Goal: Information Seeking & Learning: Find specific fact

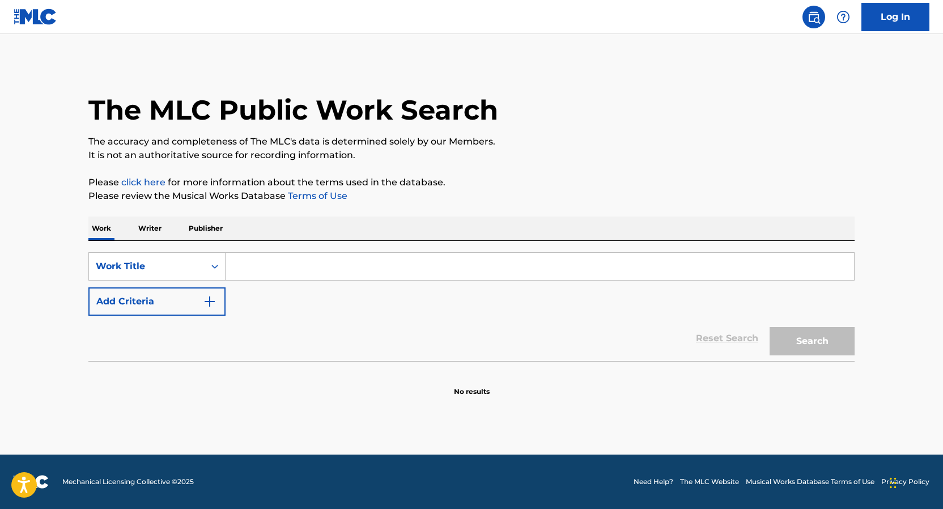
click at [154, 246] on div "SearchWithCriteria51c5347f-009a-47f4-9ec8-460005b5e8d2 Work Title Add Criteria …" at bounding box center [471, 301] width 766 height 120
click at [152, 232] on p "Writer" at bounding box center [150, 228] width 30 height 24
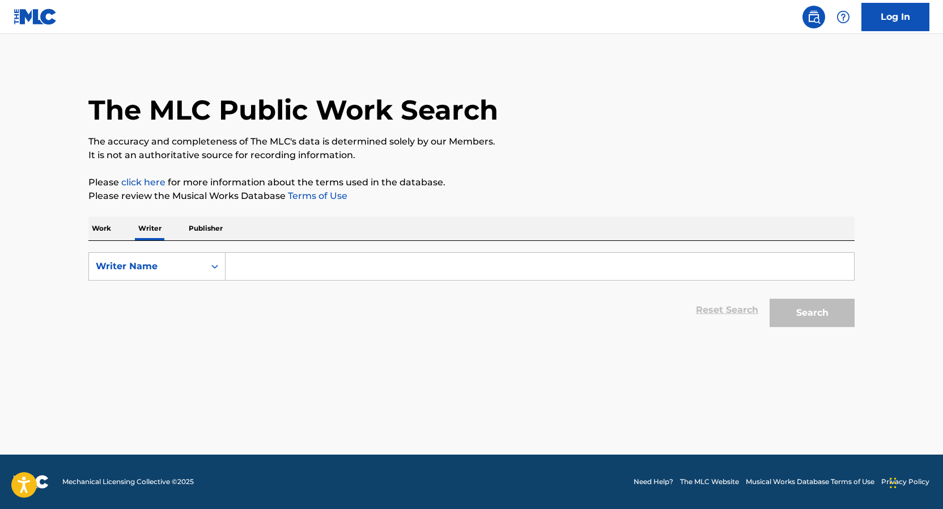
click at [101, 216] on p "Work" at bounding box center [101, 228] width 26 height 24
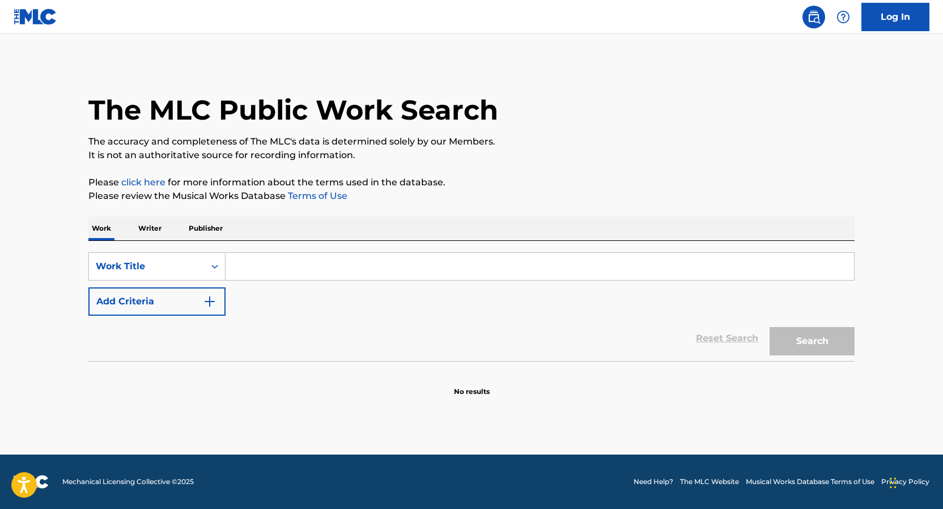
click at [257, 263] on input "Search Form" at bounding box center [539, 266] width 628 height 27
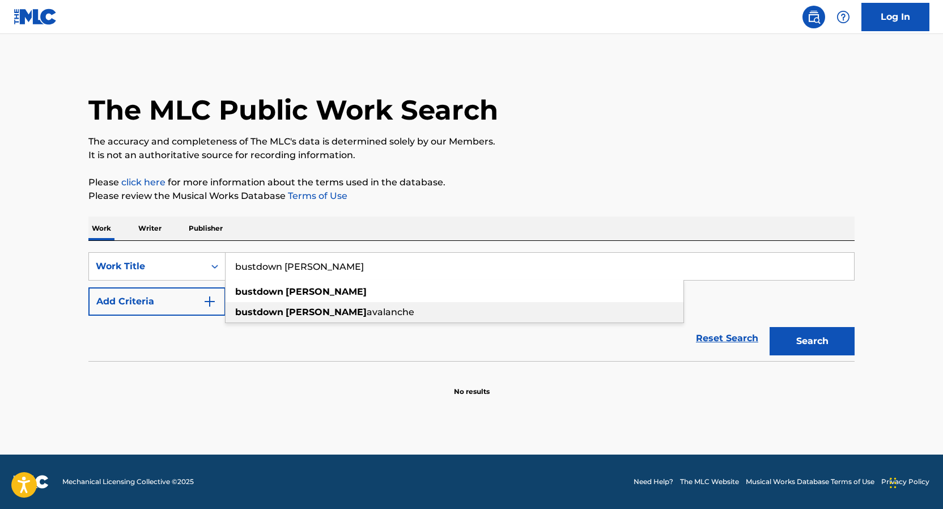
click at [301, 306] on strong "[PERSON_NAME]" at bounding box center [326, 311] width 81 height 11
type input "bustdown [PERSON_NAME] avalanche"
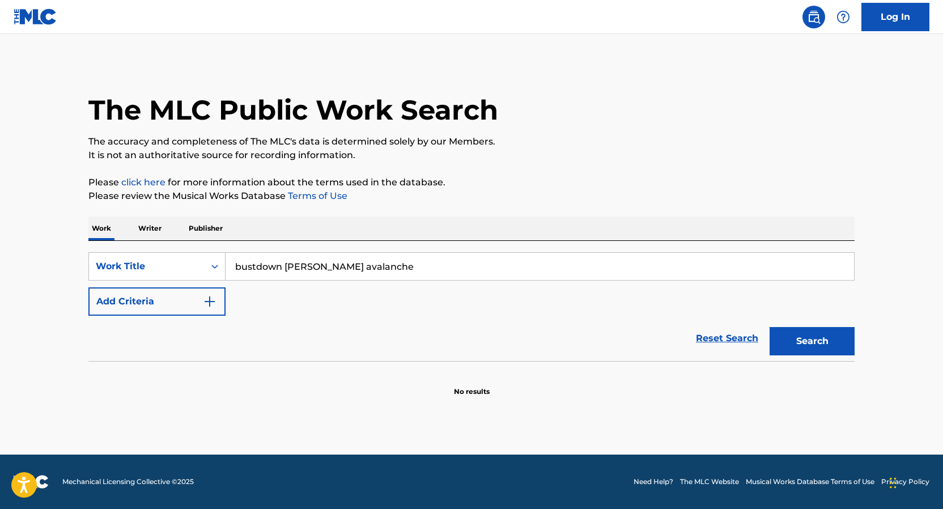
click at [769, 327] on button "Search" at bounding box center [811, 341] width 85 height 28
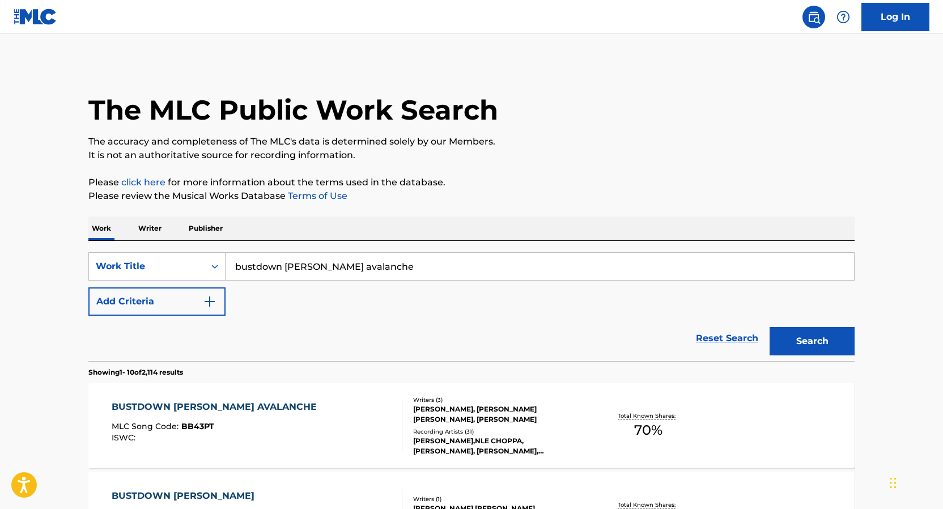
click at [182, 306] on button "Add Criteria" at bounding box center [156, 301] width 137 height 28
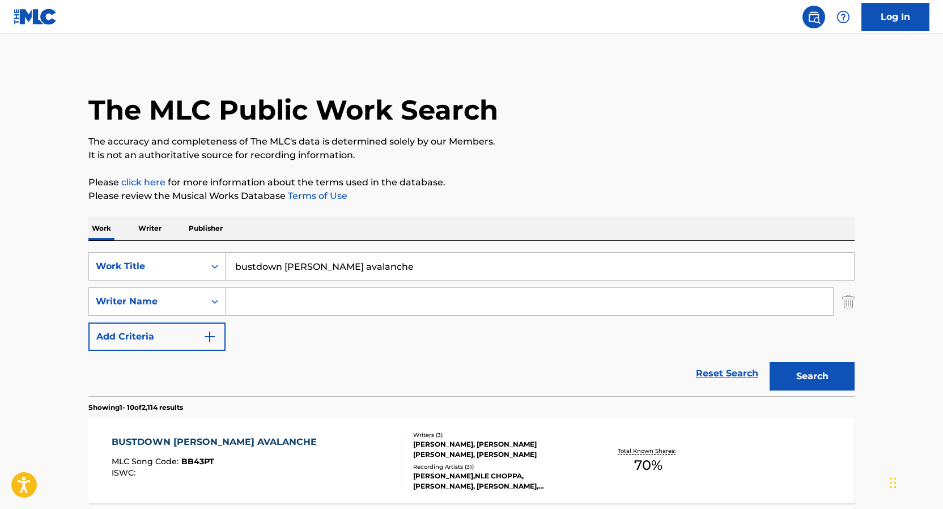
click at [281, 298] on input "Search Form" at bounding box center [528, 301] width 607 height 27
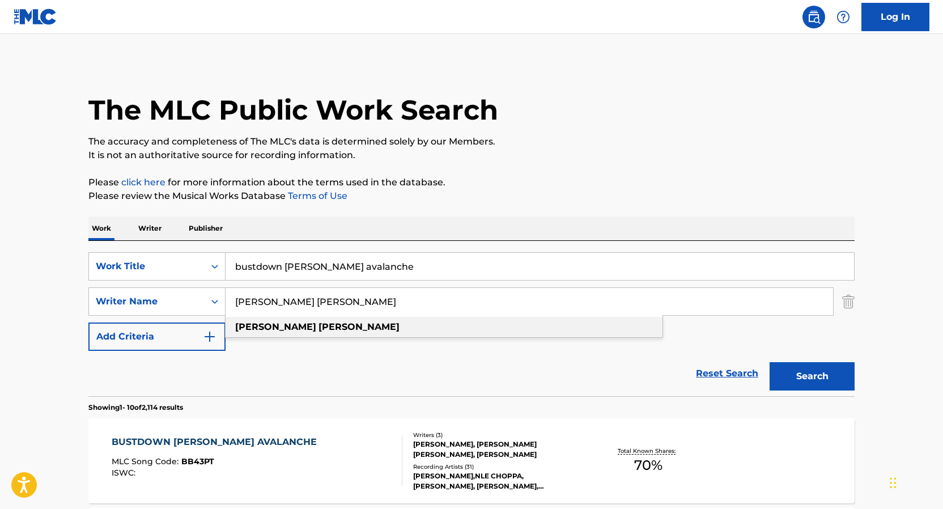
type input "[PERSON_NAME] [PERSON_NAME]"
click at [386, 322] on div "[PERSON_NAME] [PERSON_NAME]" at bounding box center [443, 327] width 437 height 20
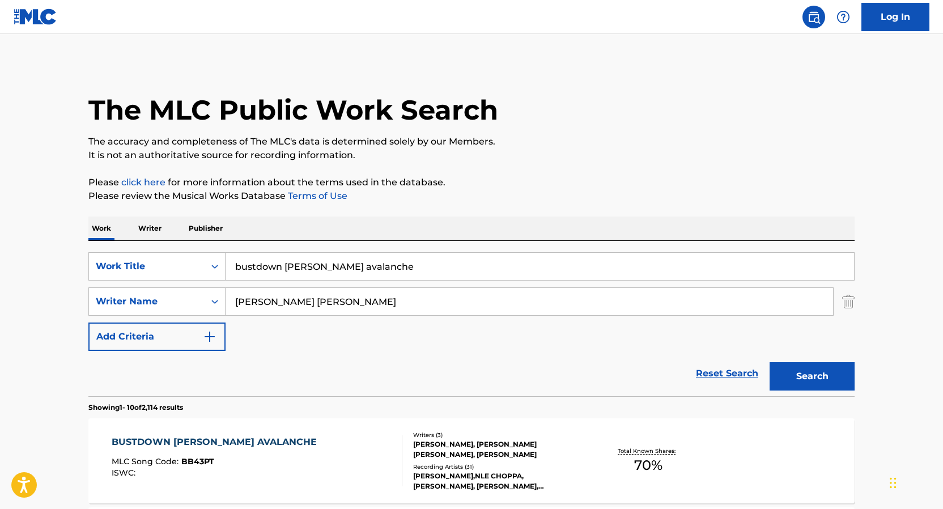
click at [769, 362] on button "Search" at bounding box center [811, 376] width 85 height 28
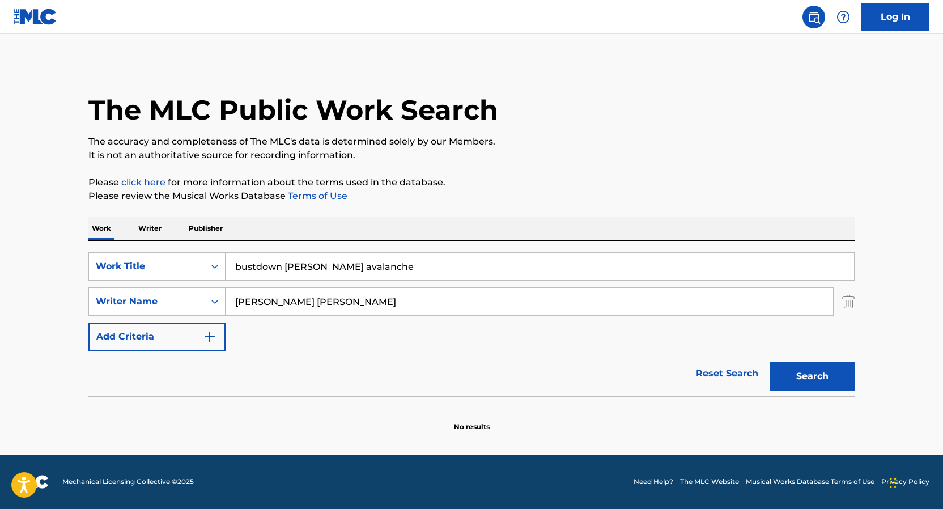
click at [351, 301] on input "[PERSON_NAME] [PERSON_NAME]" at bounding box center [528, 301] width 607 height 27
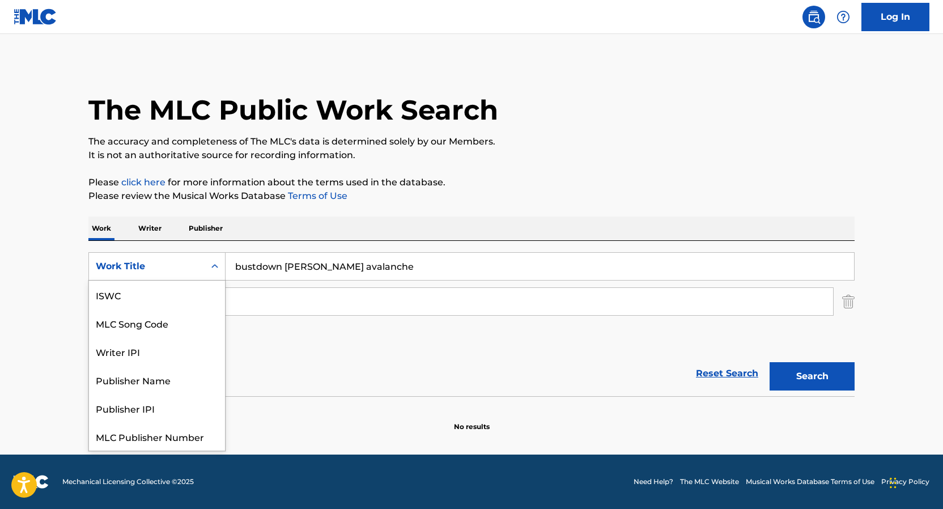
click at [168, 260] on div "Work Title" at bounding box center [147, 266] width 102 height 14
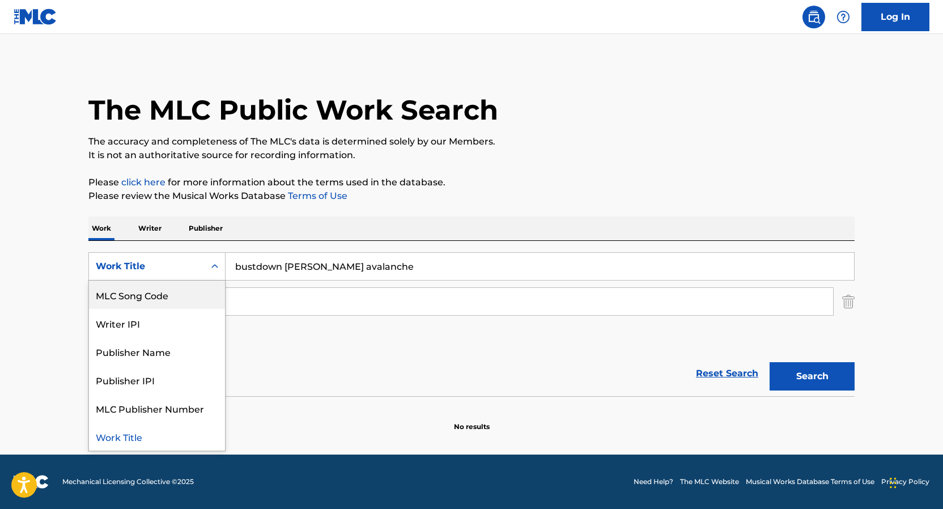
click at [154, 238] on p "Writer" at bounding box center [150, 228] width 30 height 24
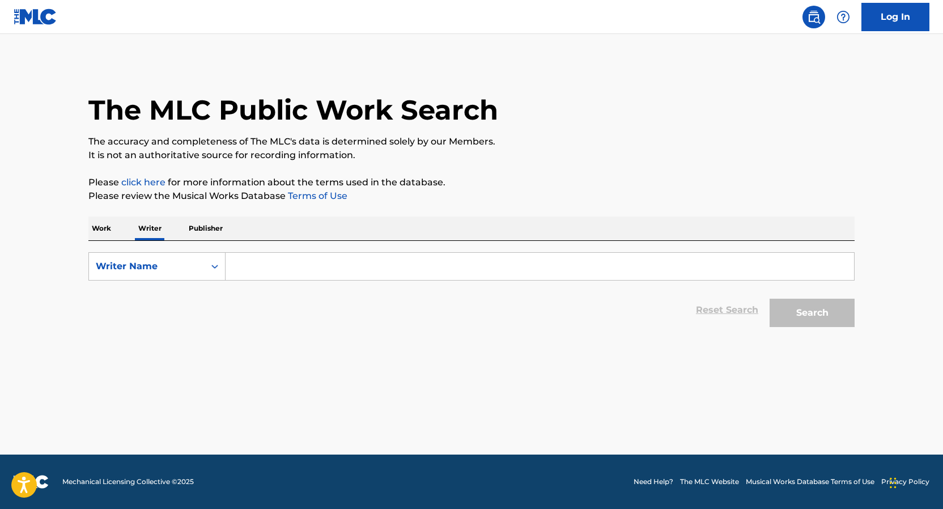
click at [251, 285] on form "SearchWithCriteria1cd93f48-5290-4d9a-baec-25df07e15b01 Writer Name Reset Search…" at bounding box center [471, 292] width 766 height 80
click at [248, 262] on input "Search Form" at bounding box center [539, 266] width 628 height 27
paste input "[PERSON_NAME] [PERSON_NAME]"
type input "[PERSON_NAME] [PERSON_NAME]"
click at [769, 299] on button "Search" at bounding box center [811, 313] width 85 height 28
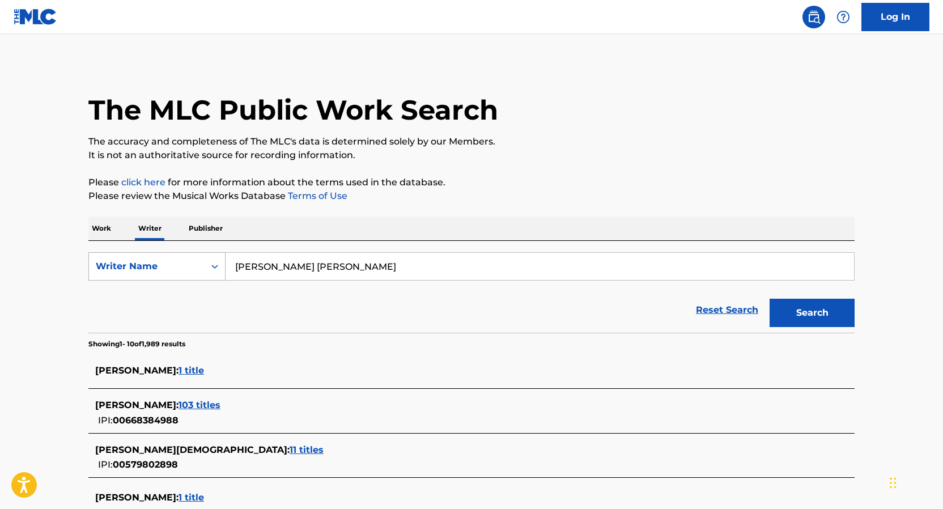
click at [178, 274] on div "Writer Name" at bounding box center [147, 267] width 116 height 22
click at [151, 295] on div "Writer IPI" at bounding box center [157, 294] width 136 height 28
